Goal: Contribute content

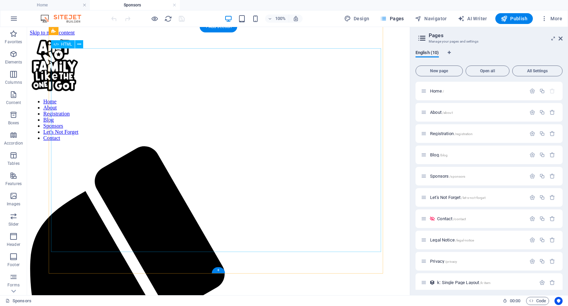
scroll to position [109, 0]
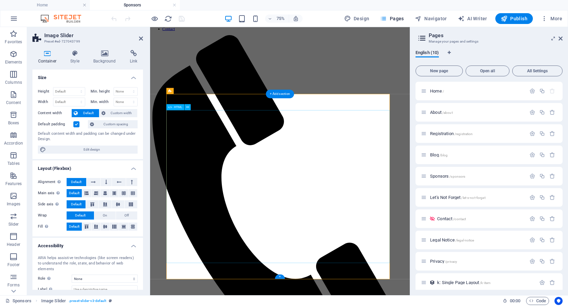
scroll to position [19, 0]
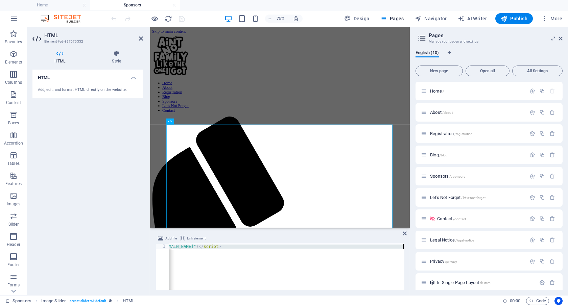
scroll to position [0, 1127]
drag, startPoint x: 172, startPoint y: 248, endPoint x: 416, endPoint y: 251, distance: 244.4
click at [416, 251] on div "Home Sponsors Favorites Elements Columns Content Boxes Accordion Tables Feature…" at bounding box center [284, 161] width 568 height 268
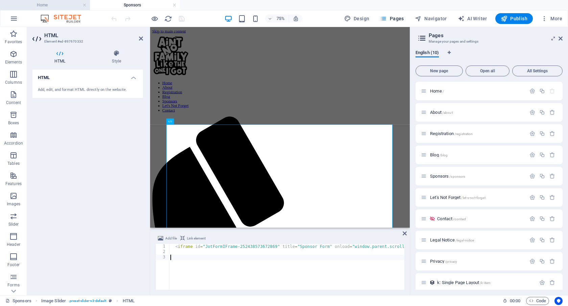
scroll to position [0, 0]
click at [514, 18] on span "Publish" at bounding box center [513, 18] width 27 height 7
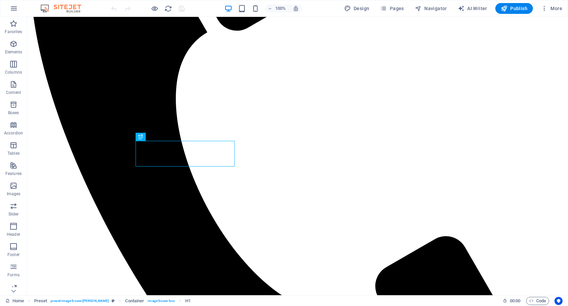
scroll to position [388, 0]
